Goal: Task Accomplishment & Management: Use online tool/utility

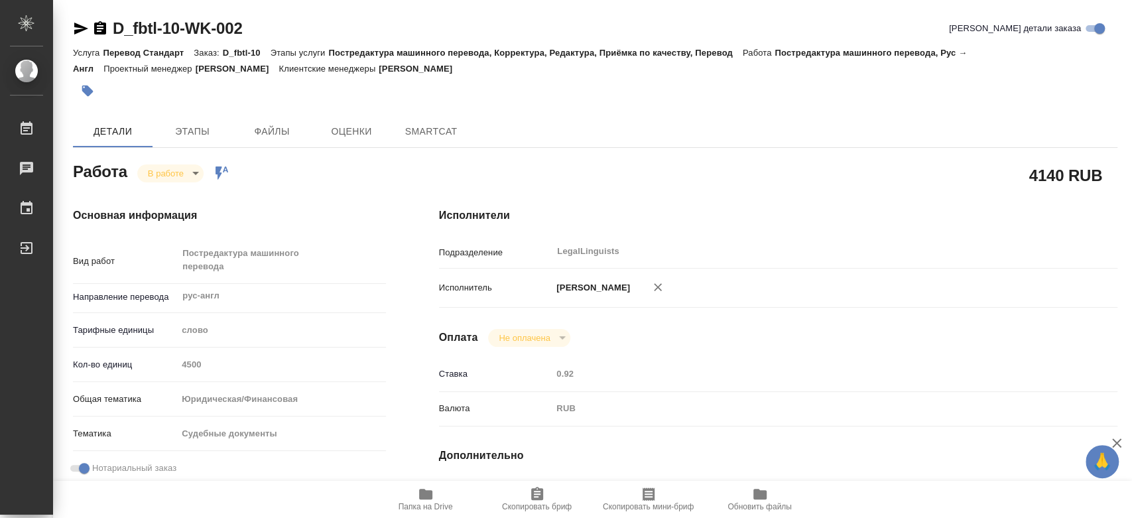
type textarea "x"
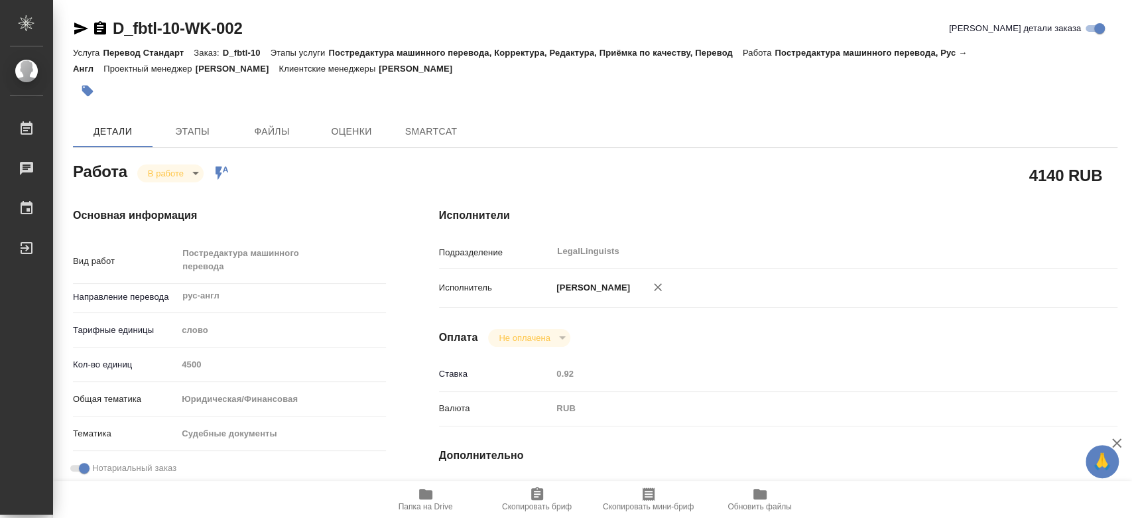
type textarea "x"
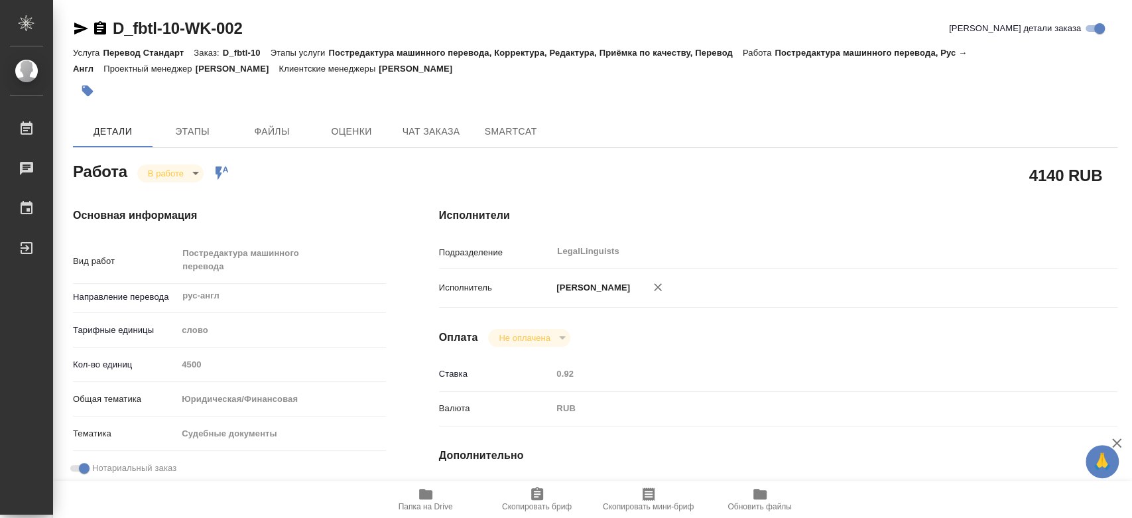
type textarea "x"
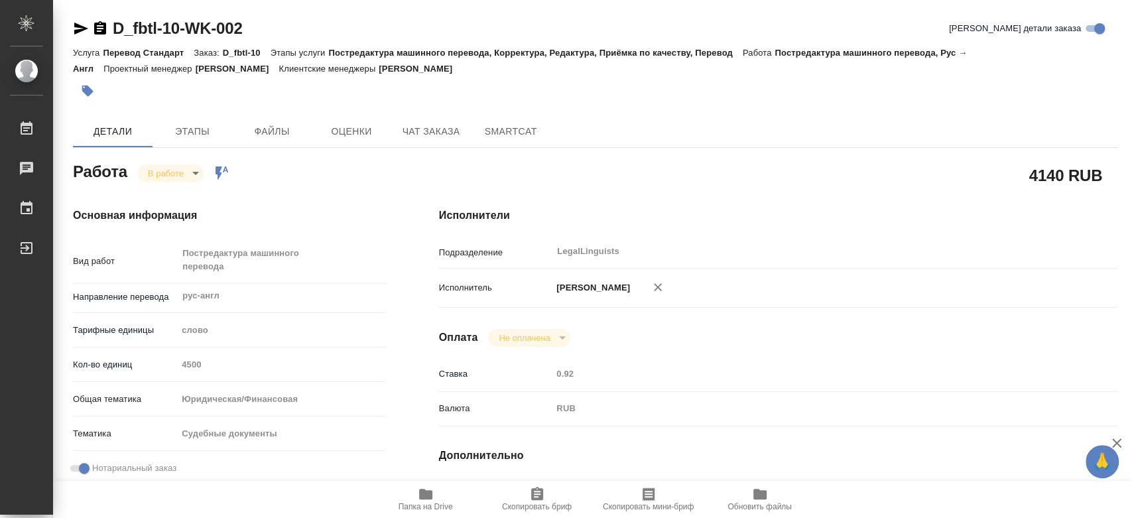
scroll to position [221, 0]
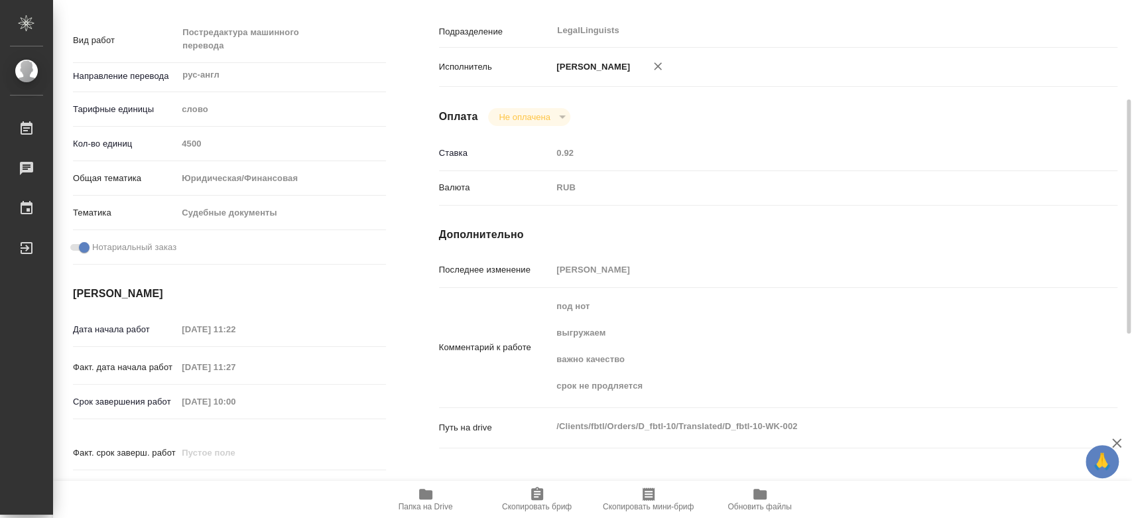
type textarea "x"
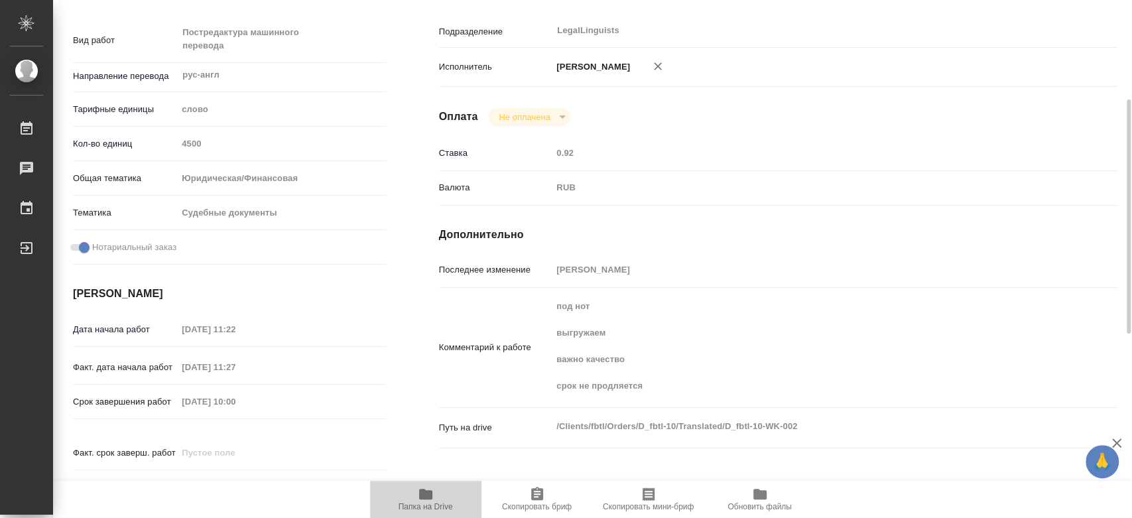
click at [426, 498] on icon "button" at bounding box center [425, 494] width 13 height 11
